Goal: Information Seeking & Learning: Learn about a topic

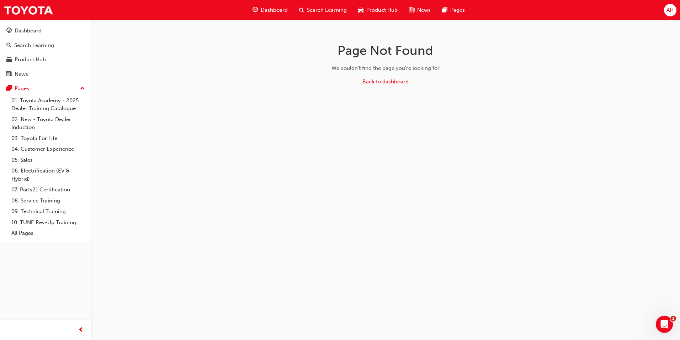
click at [304, 14] on div "Search Learning" at bounding box center [323, 10] width 59 height 15
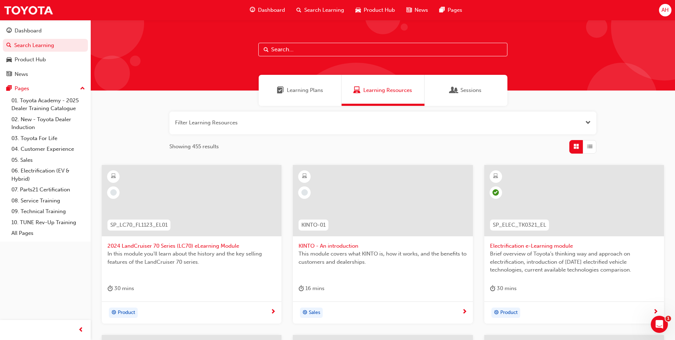
click at [291, 53] on input "text" at bounding box center [382, 50] width 249 height 14
paste input "• Difficult Conversations Module"
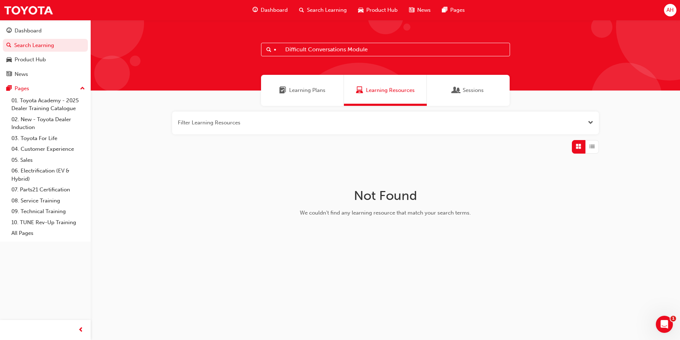
click at [288, 47] on input "• Difficult Conversations Module" at bounding box center [385, 50] width 249 height 14
type input "Difficult Conversations Module"
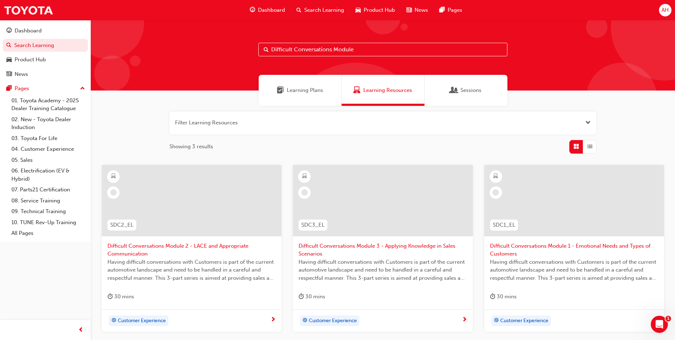
click at [506, 249] on span "Difficult Conversations Module 1 - Emotional Needs and Types of Customers" at bounding box center [574, 250] width 168 height 16
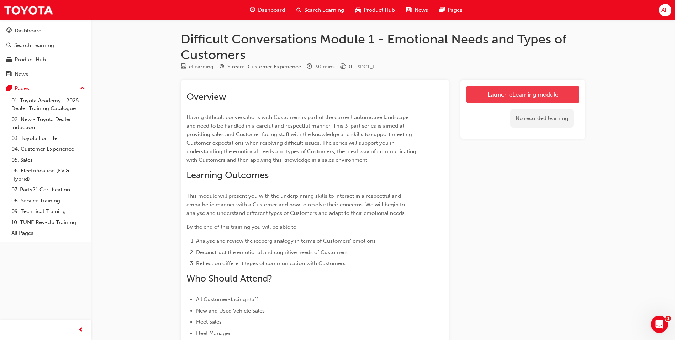
click at [537, 100] on link "Launch eLearning module" at bounding box center [522, 94] width 113 height 18
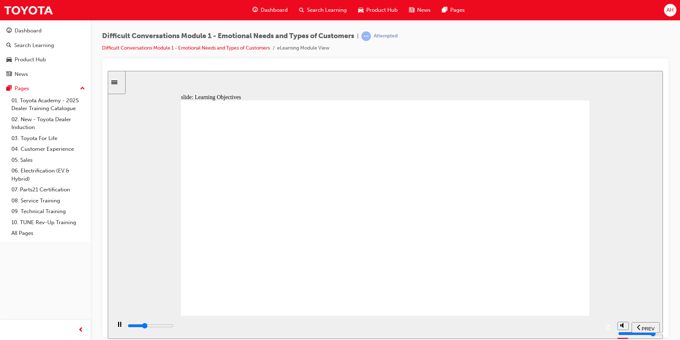
type input "10000"
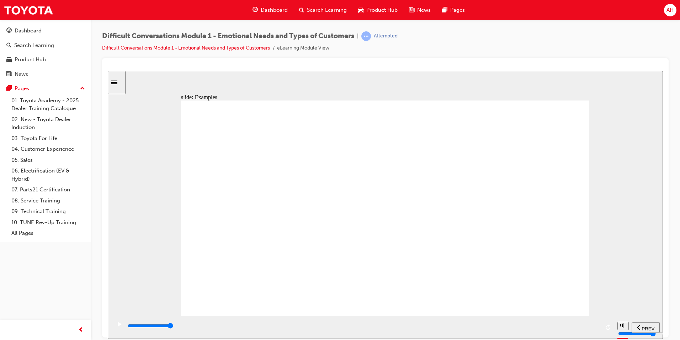
type input "23000"
